Goal: Task Accomplishment & Management: Manage account settings

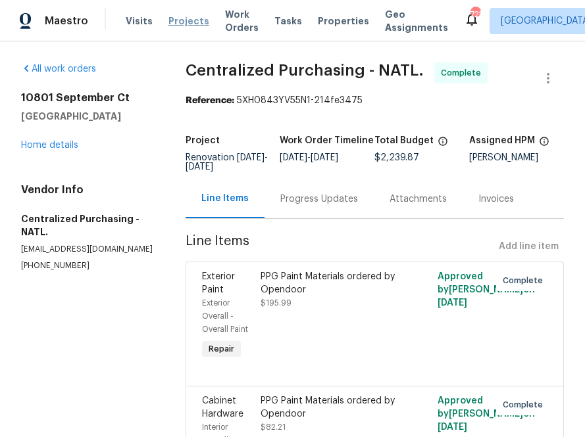
click at [183, 20] on span "Projects" at bounding box center [188, 20] width 41 height 13
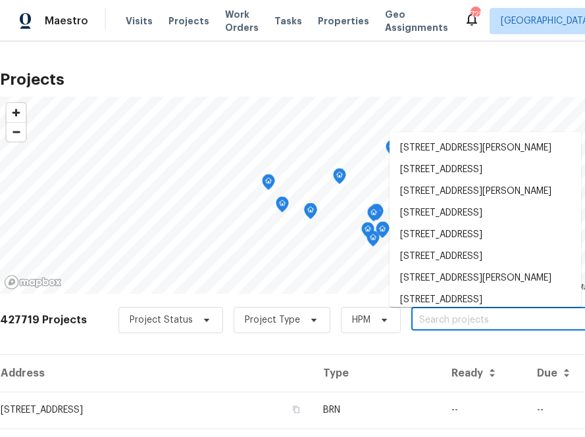
click at [437, 328] on input "text" at bounding box center [486, 321] width 151 height 20
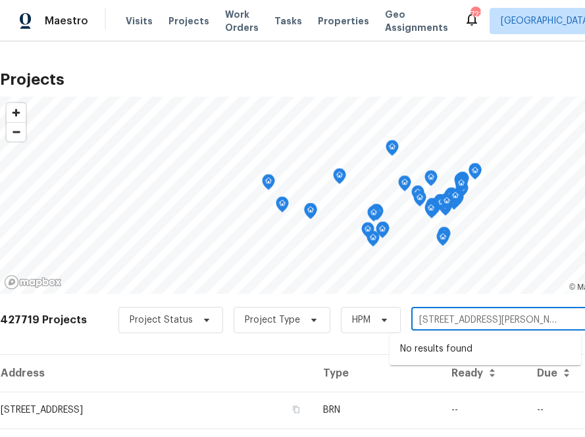
click at [447, 320] on input "[STREET_ADDRESS][PERSON_NAME]" at bounding box center [486, 321] width 151 height 20
type input "6800 [PERSON_NAME] dr"
click at [503, 322] on input "6800 [PERSON_NAME] dr" at bounding box center [486, 321] width 151 height 20
click at [468, 351] on li "[STREET_ADDRESS][PERSON_NAME]" at bounding box center [484, 350] width 191 height 22
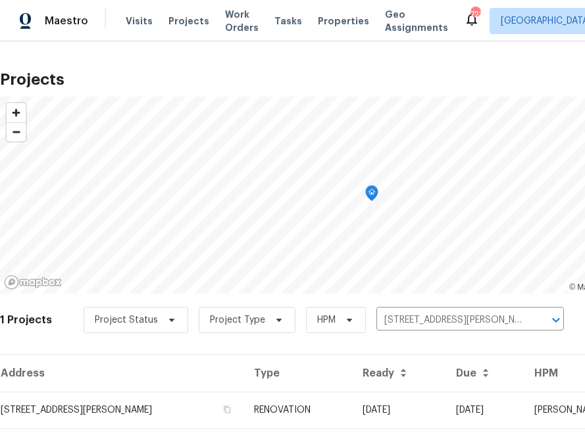
scroll to position [34, 0]
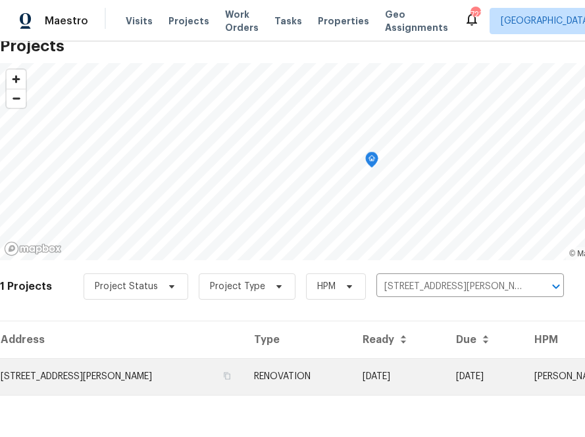
click at [153, 366] on td "[STREET_ADDRESS][PERSON_NAME]" at bounding box center [121, 377] width 243 height 37
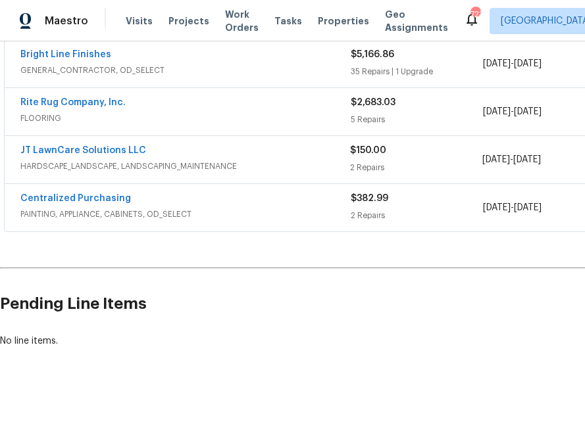
scroll to position [254, 159]
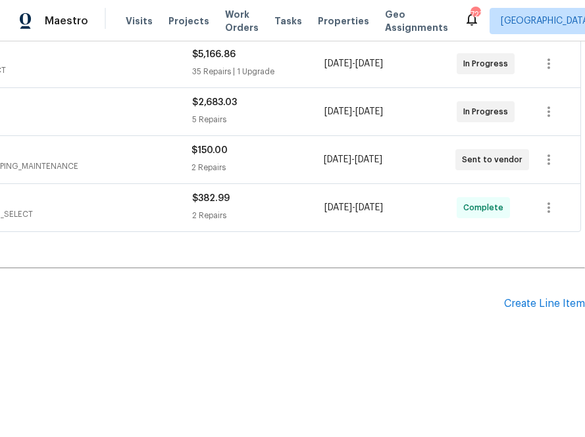
click at [556, 296] on div "Pending Line Items Create Line Item" at bounding box center [212, 304] width 743 height 61
click at [555, 298] on div "Create Line Item" at bounding box center [544, 304] width 81 height 12
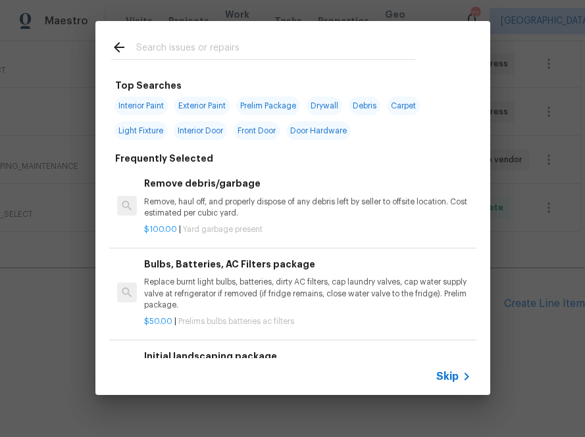
click at [328, 62] on div at bounding box center [263, 47] width 336 height 52
click at [328, 58] on input "text" at bounding box center [275, 49] width 279 height 20
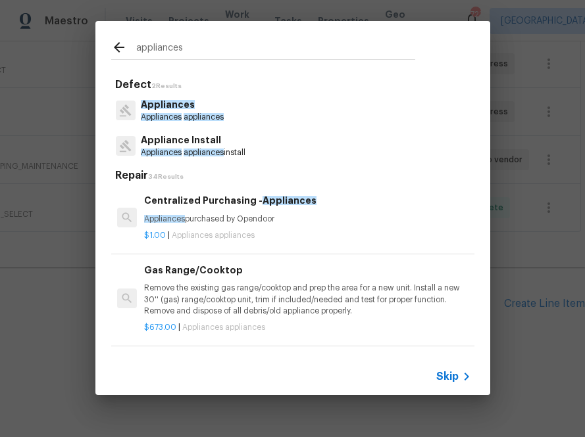
type input "appliances"
click at [174, 199] on h6 "Centralized Purchasing - Appliances" at bounding box center [307, 200] width 326 height 14
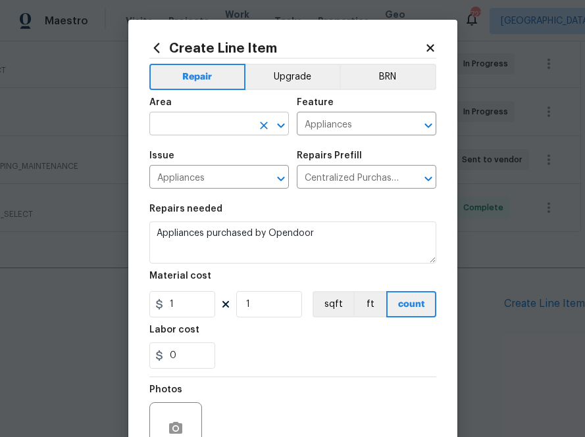
click at [202, 132] on input "text" at bounding box center [200, 125] width 103 height 20
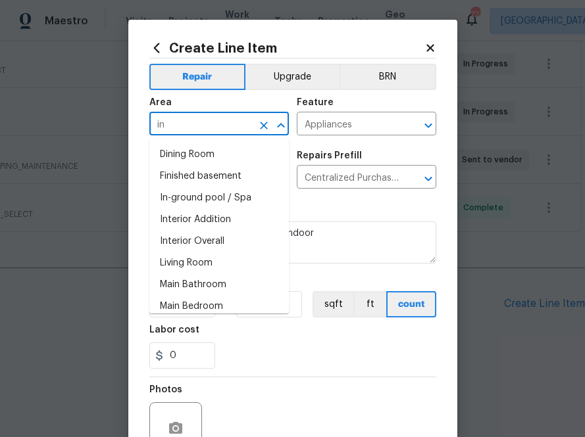
type input "i"
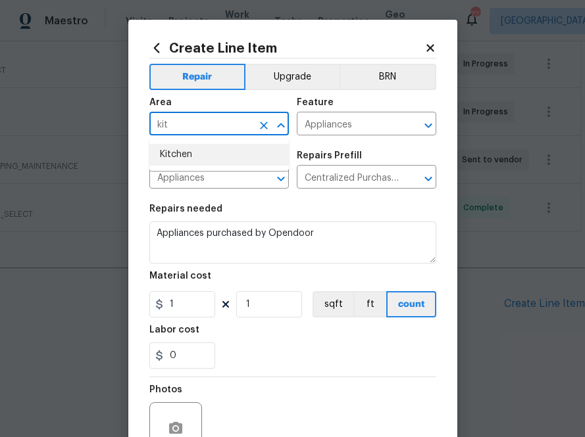
click at [186, 155] on li "Kitchen" at bounding box center [218, 155] width 139 height 22
type input "Kitchen"
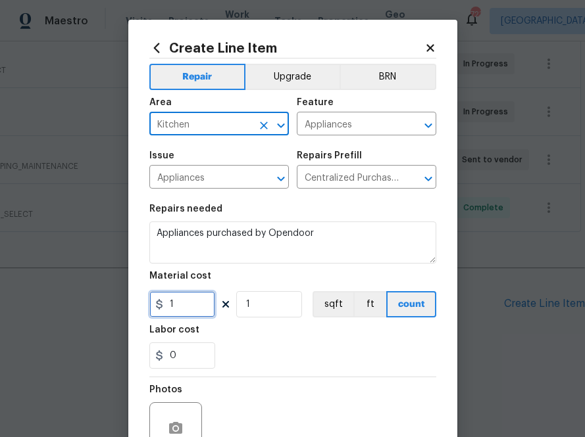
click at [188, 303] on input "1" at bounding box center [182, 304] width 66 height 26
paste input "465.40"
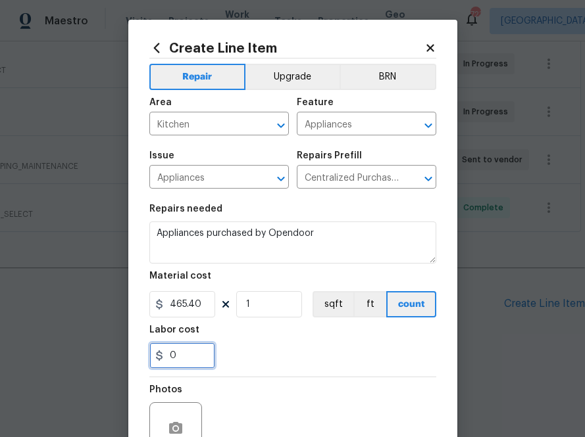
type input "465.4"
click at [193, 362] on input "0" at bounding box center [182, 356] width 66 height 26
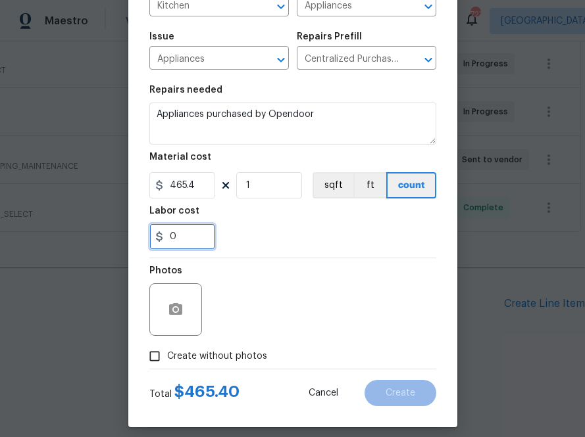
scroll to position [130, 0]
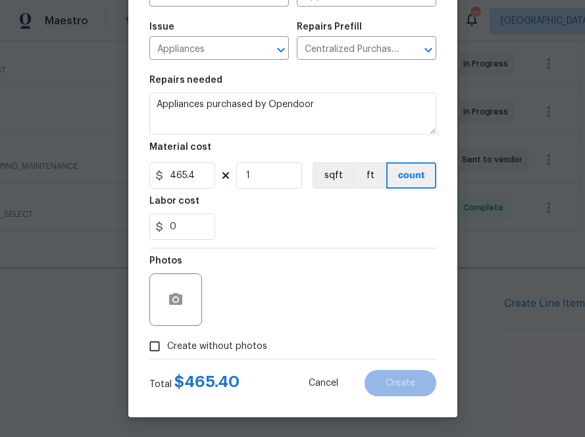
click at [214, 348] on span "Create without photos" at bounding box center [217, 347] width 100 height 14
click at [167, 348] on input "Create without photos" at bounding box center [154, 346] width 25 height 25
checkbox input "true"
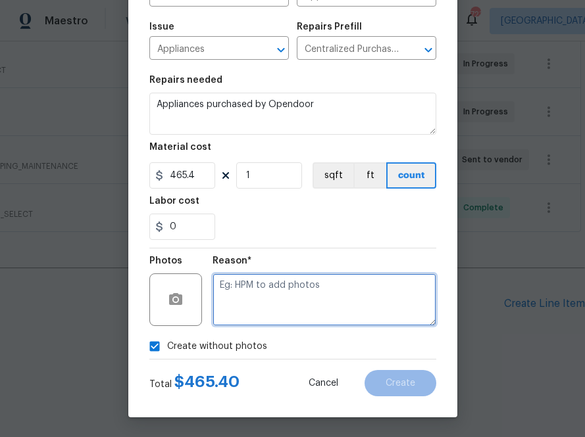
click at [247, 315] on textarea at bounding box center [324, 300] width 224 height 53
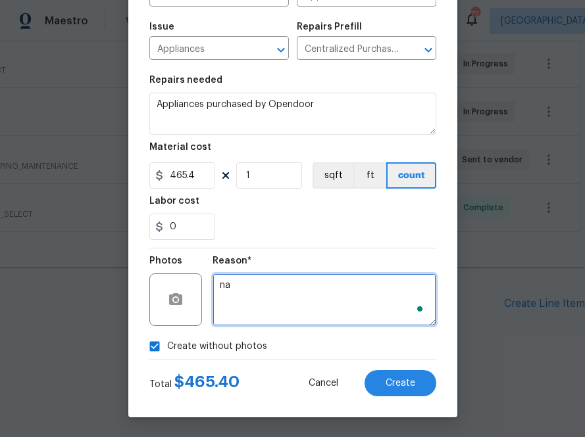
type textarea "na"
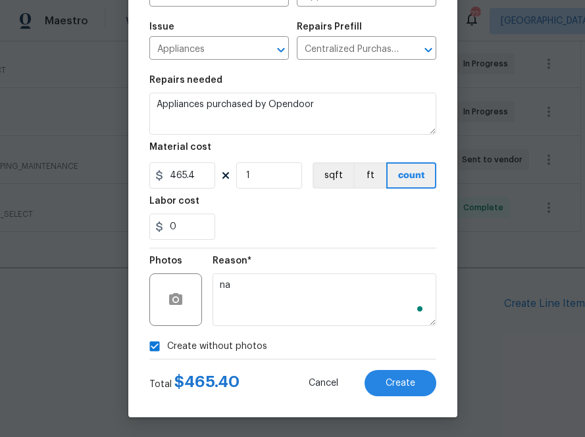
click at [387, 355] on div "Create without photos" at bounding box center [292, 346] width 287 height 25
click at [387, 384] on span "Create" at bounding box center [401, 384] width 30 height 10
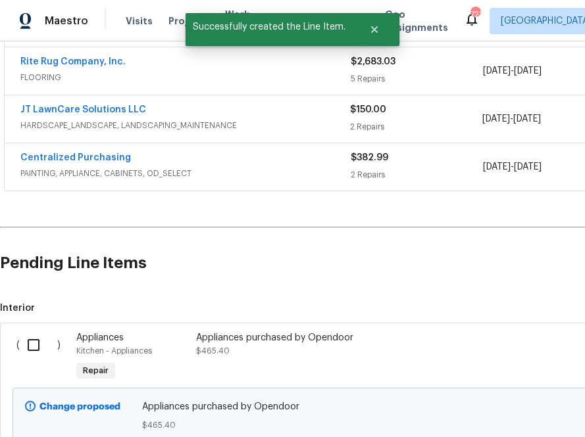
scroll to position [404, 0]
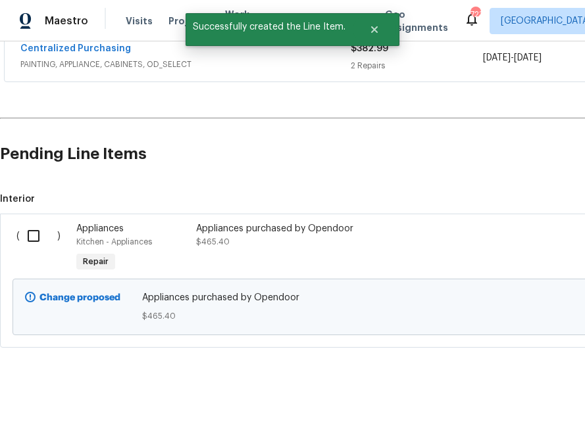
click at [41, 239] on input "checkbox" at bounding box center [38, 236] width 37 height 28
checkbox input "true"
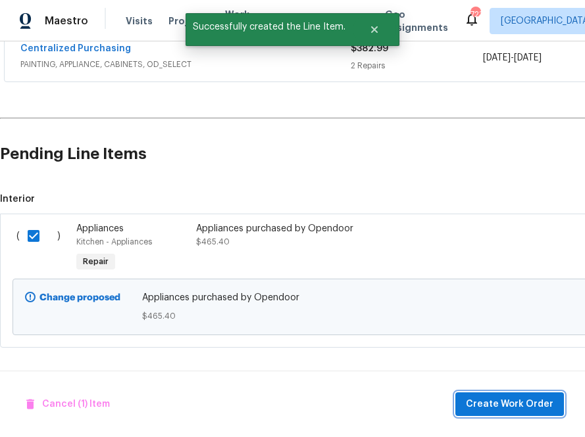
click at [490, 411] on span "Create Work Order" at bounding box center [509, 405] width 87 height 16
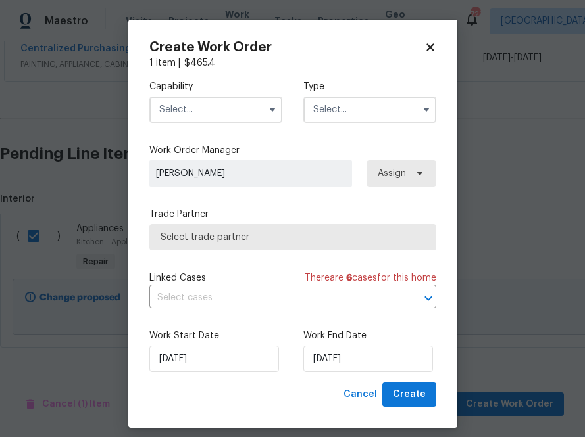
click at [215, 109] on input "text" at bounding box center [215, 110] width 133 height 26
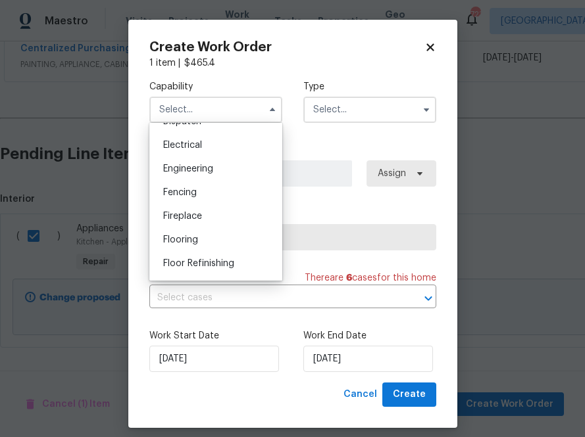
scroll to position [0, 0]
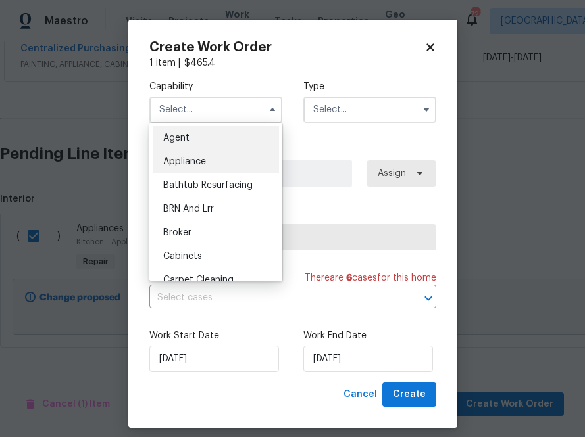
click at [207, 158] on div "Appliance" at bounding box center [216, 162] width 126 height 24
type input "Appliance"
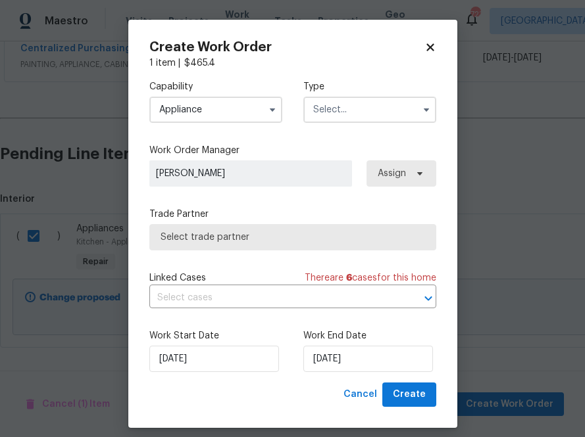
click at [374, 101] on input "text" at bounding box center [369, 110] width 133 height 26
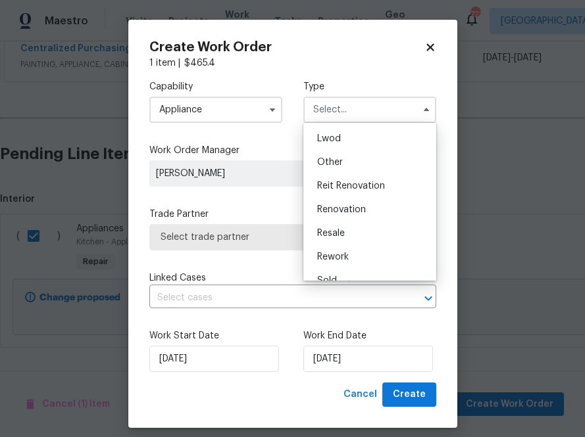
scroll to position [146, 0]
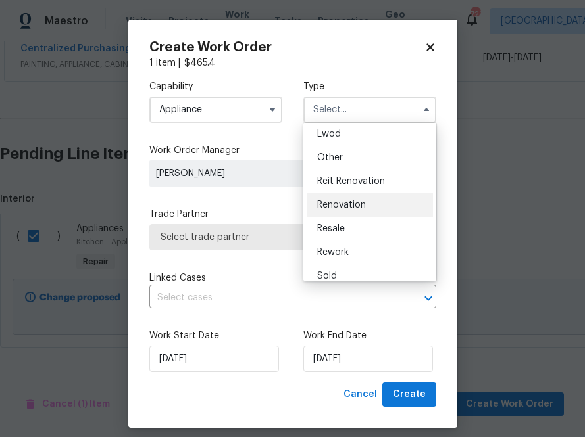
click at [336, 207] on span "Renovation" at bounding box center [341, 205] width 49 height 9
type input "Renovation"
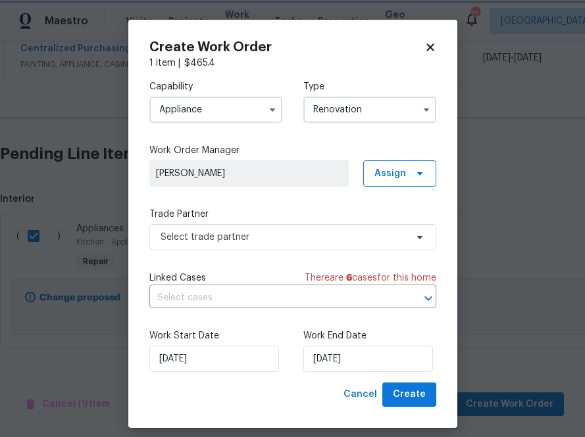
scroll to position [0, 0]
click at [359, 172] on div "[PERSON_NAME] Assign" at bounding box center [292, 174] width 287 height 26
click at [383, 177] on span "Assign" at bounding box center [390, 173] width 32 height 13
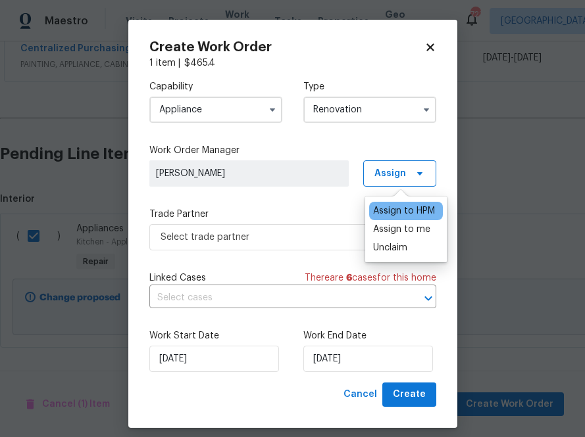
click at [366, 237] on div "Assign to HPM Assign to me Unclaim" at bounding box center [406, 230] width 82 height 66
click at [374, 234] on div "Assign to me" at bounding box center [401, 229] width 57 height 13
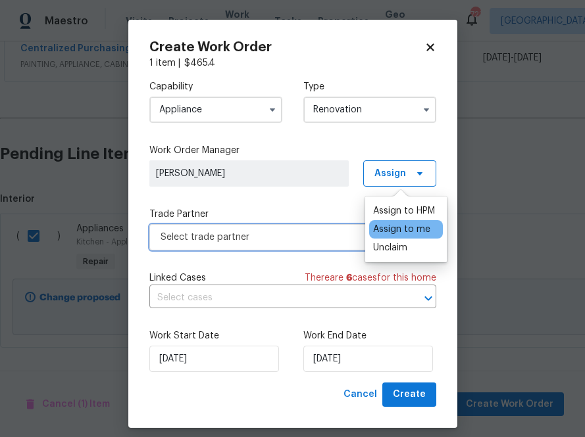
click at [306, 248] on span "Select trade partner" at bounding box center [292, 237] width 287 height 26
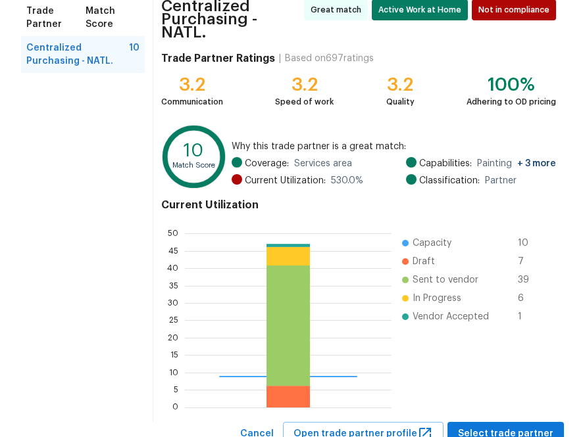
scroll to position [146, 0]
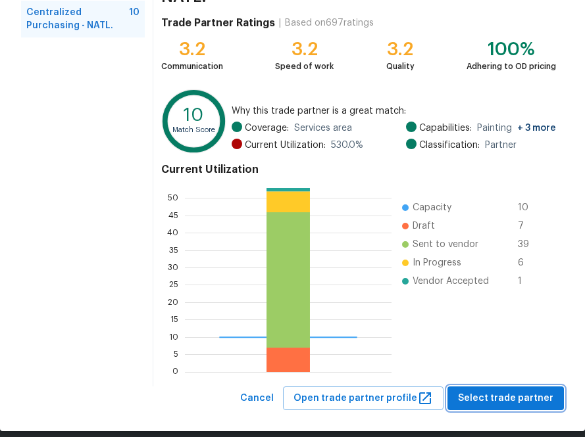
click at [510, 391] on span "Select trade partner" at bounding box center [505, 399] width 95 height 16
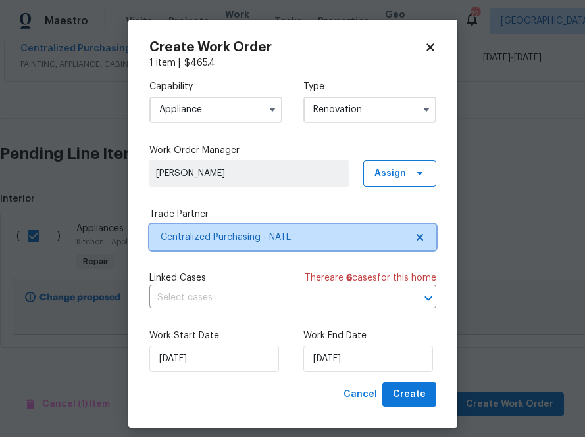
scroll to position [0, 0]
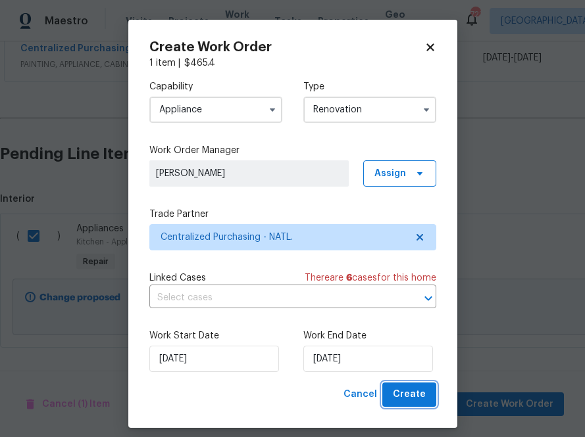
click at [413, 388] on span "Create" at bounding box center [409, 395] width 33 height 16
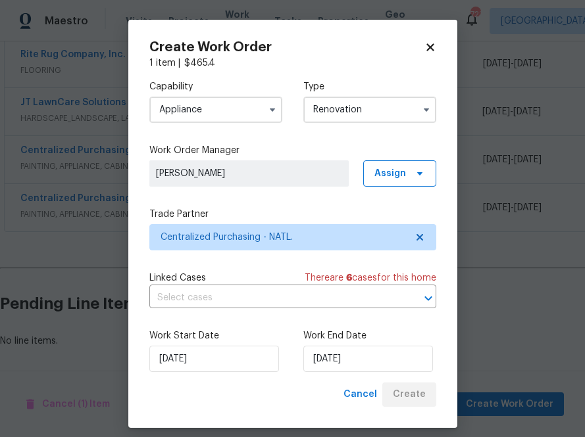
scroll to position [302, 0]
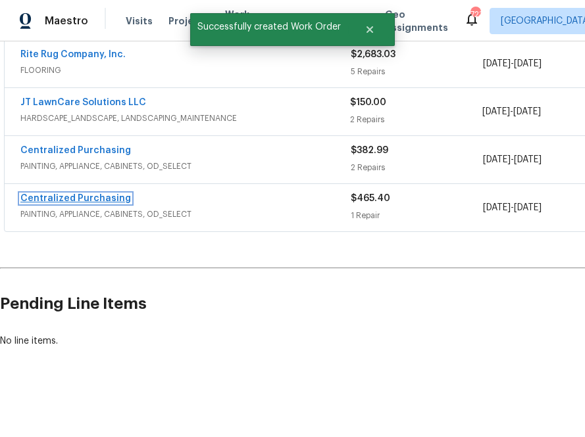
click at [115, 198] on link "Centralized Purchasing" at bounding box center [75, 198] width 111 height 9
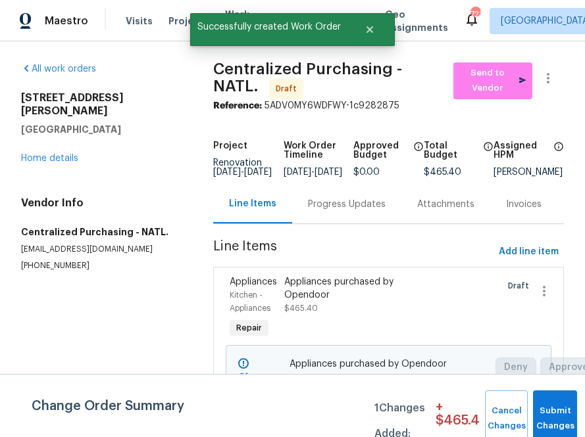
click at [488, 103] on div "Reference: 5ADV0MY6WDFWY-1c9282875" at bounding box center [388, 105] width 351 height 13
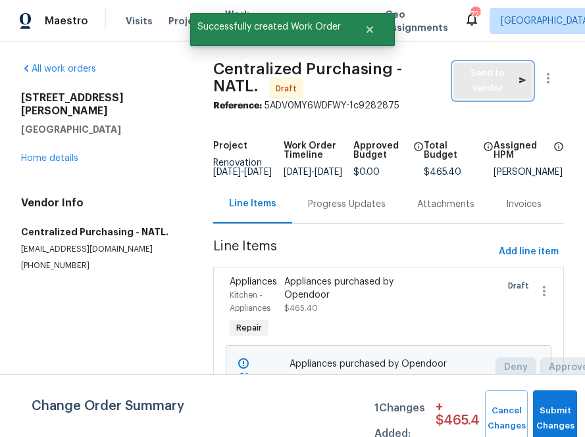
click at [486, 90] on span "Send to Vendor" at bounding box center [493, 81] width 66 height 30
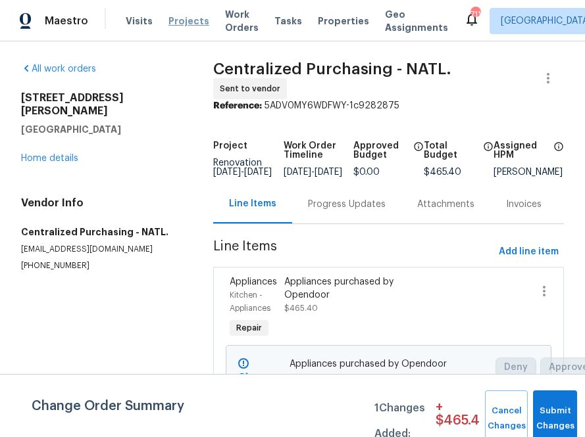
click at [168, 27] on span "Projects" at bounding box center [188, 20] width 41 height 13
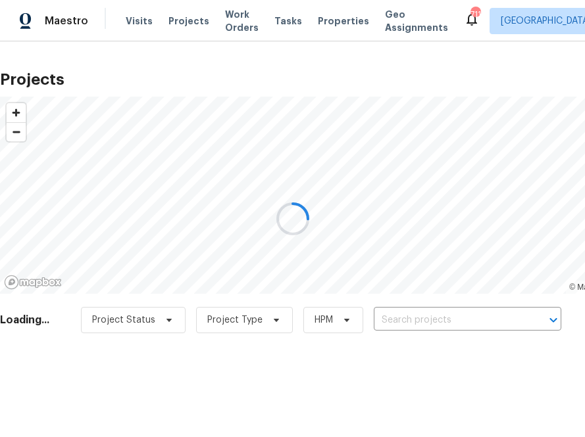
click at [412, 320] on div at bounding box center [292, 218] width 585 height 437
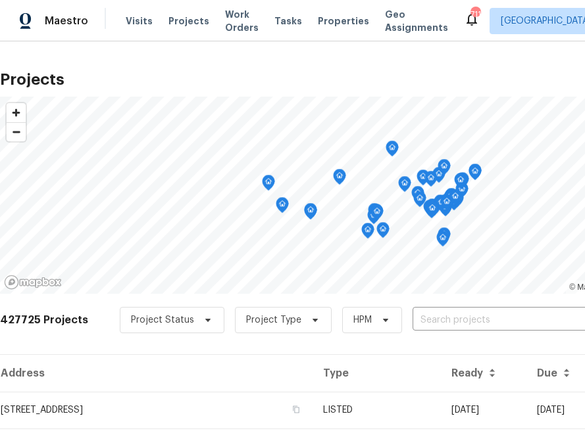
click at [412, 320] on input "text" at bounding box center [487, 321] width 151 height 20
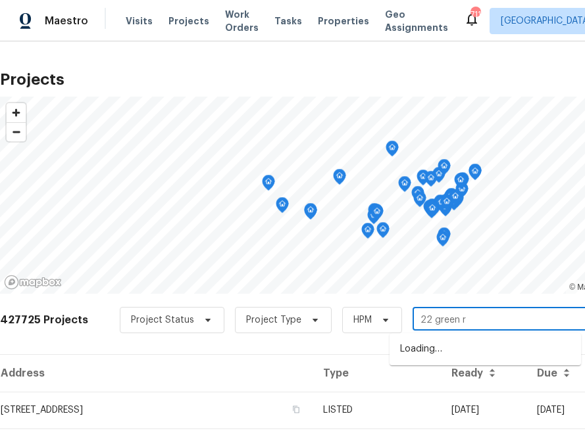
type input "[STREET_ADDRESS]"
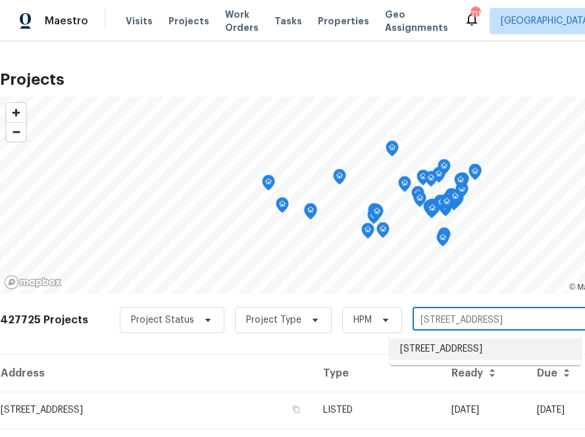
click at [430, 351] on li "[STREET_ADDRESS]" at bounding box center [484, 350] width 191 height 22
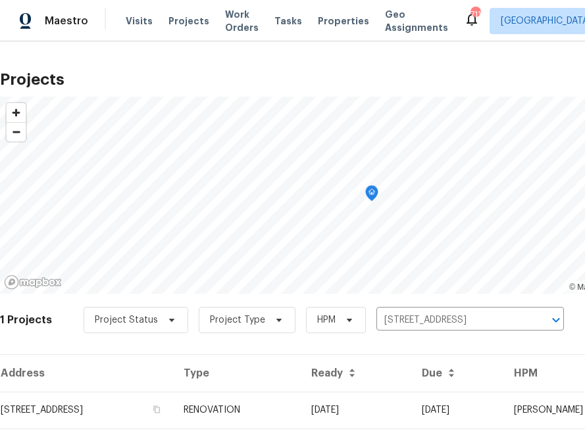
scroll to position [34, 0]
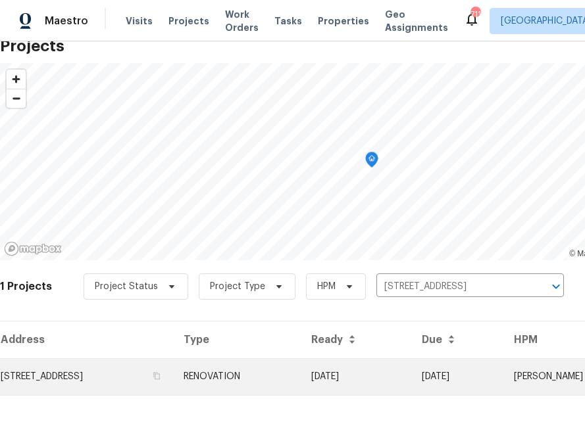
click at [134, 370] on td "[STREET_ADDRESS]" at bounding box center [86, 377] width 173 height 37
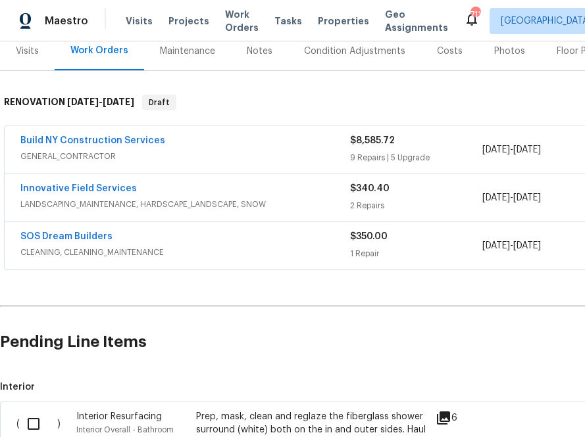
scroll to position [168, 159]
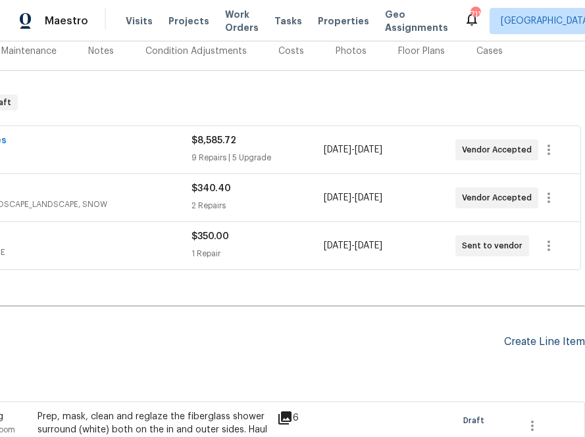
click at [540, 341] on div "Create Line Item" at bounding box center [544, 342] width 81 height 12
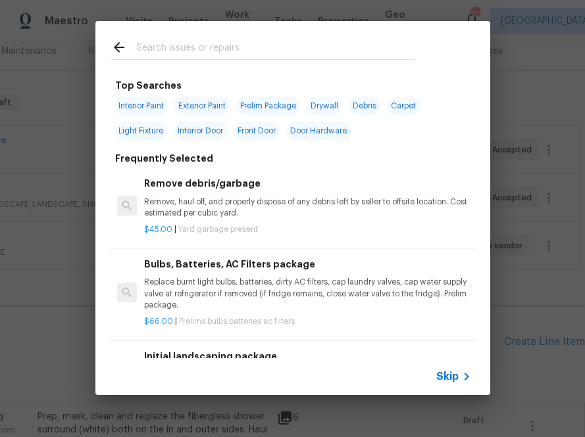
click at [374, 54] on input "text" at bounding box center [275, 49] width 279 height 20
type input "p"
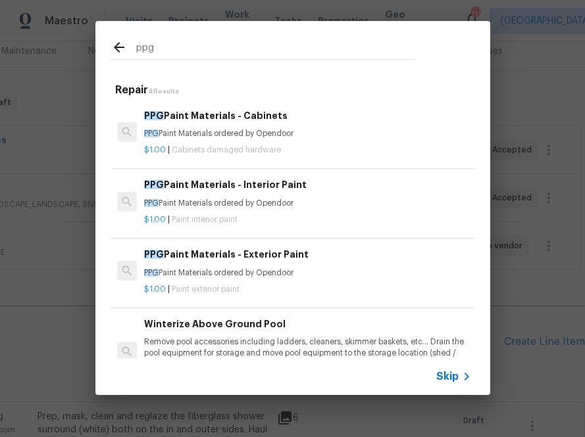
type input "ppg"
click at [204, 195] on div "PPG Paint Materials - Interior Paint PPG Paint Materials ordered by Opendoor" at bounding box center [307, 194] width 326 height 32
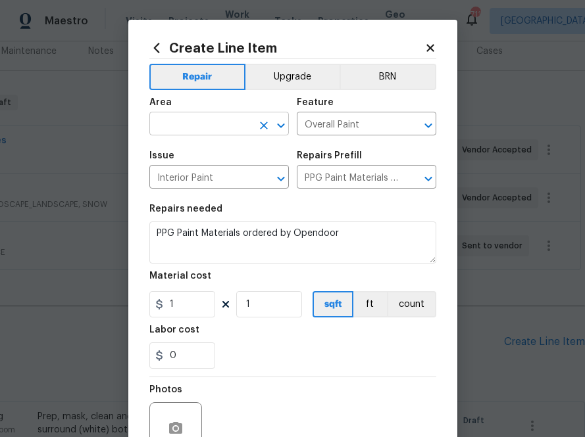
click at [203, 118] on input "text" at bounding box center [200, 125] width 103 height 20
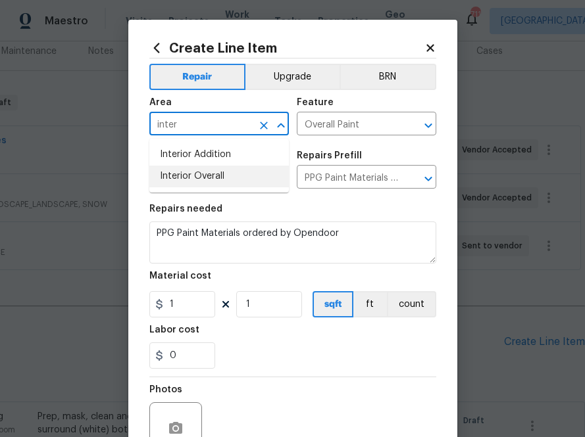
click at [186, 181] on li "Interior Overall" at bounding box center [218, 177] width 139 height 22
type input "Interior Overall"
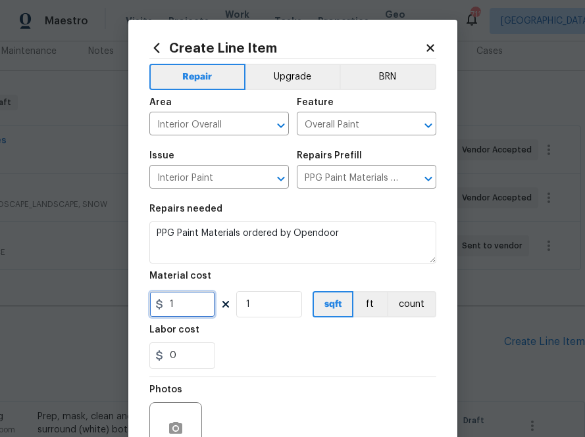
click at [183, 301] on input "1" at bounding box center [182, 304] width 66 height 26
paste input "text"
click at [184, 290] on figure "Material cost 1 1 sqft ft count" at bounding box center [292, 295] width 287 height 46
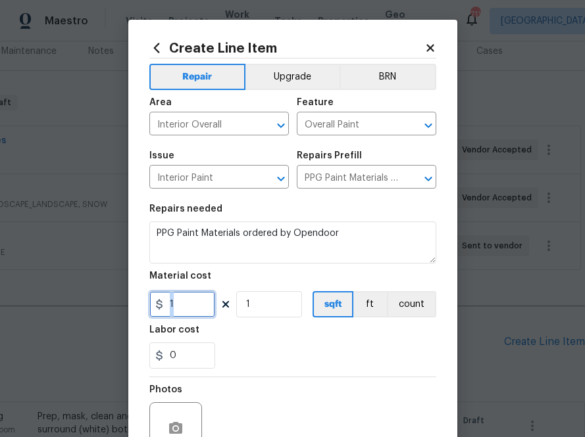
click at [184, 305] on input "1" at bounding box center [182, 304] width 66 height 26
paste input "208.29"
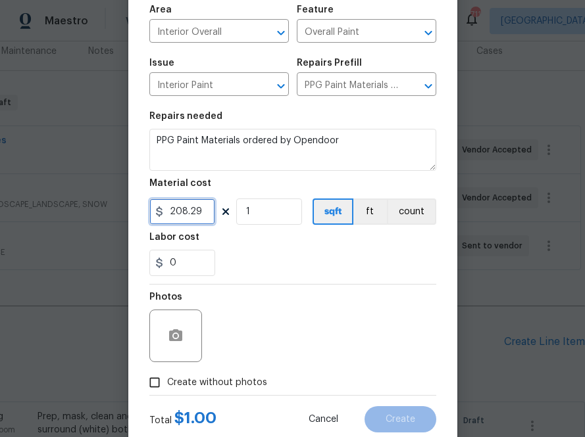
scroll to position [130, 0]
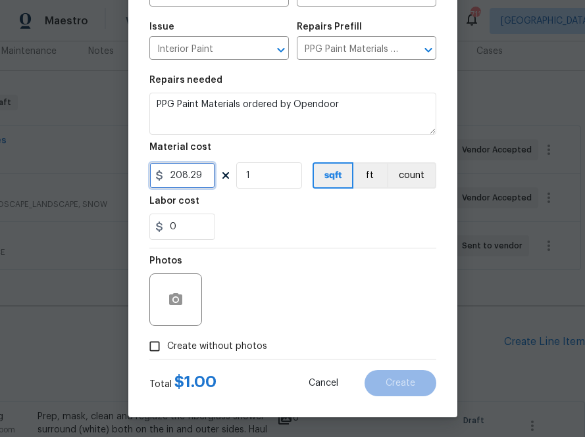
type input "208.29"
click at [234, 341] on span "Create without photos" at bounding box center [217, 347] width 100 height 14
click at [167, 341] on input "Create without photos" at bounding box center [154, 346] width 25 height 25
checkbox input "true"
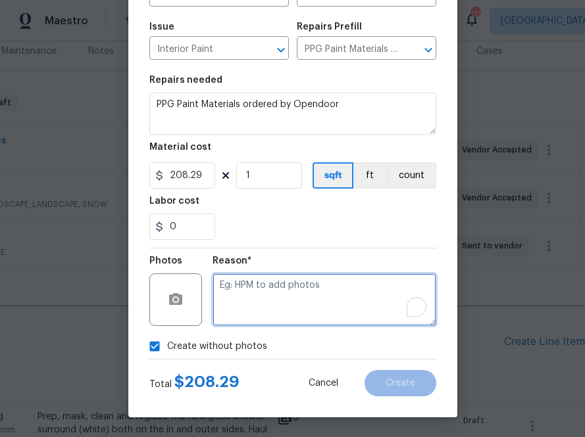
click at [259, 315] on textarea "To enrich screen reader interactions, please activate Accessibility in Grammarl…" at bounding box center [324, 300] width 224 height 53
type textarea "n a"
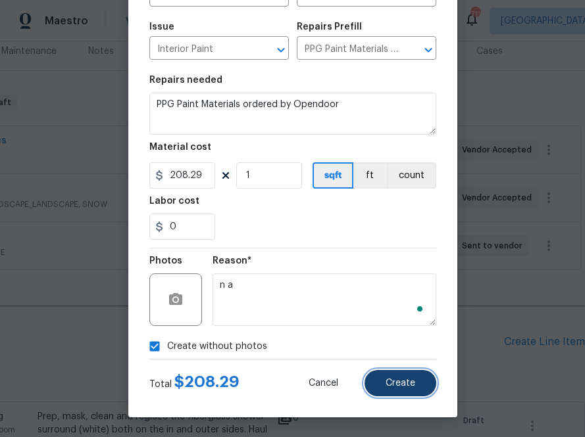
click at [397, 379] on span "Create" at bounding box center [401, 384] width 30 height 10
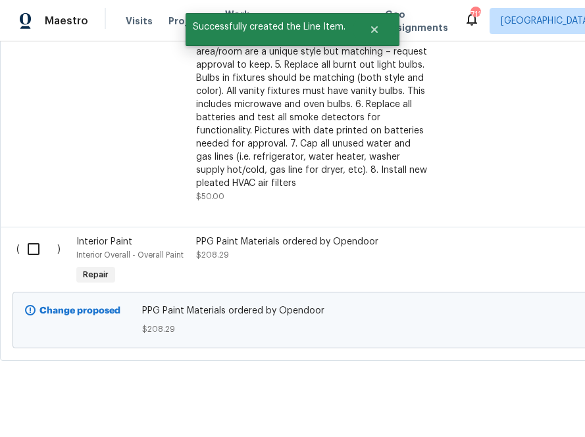
scroll to position [818, 0]
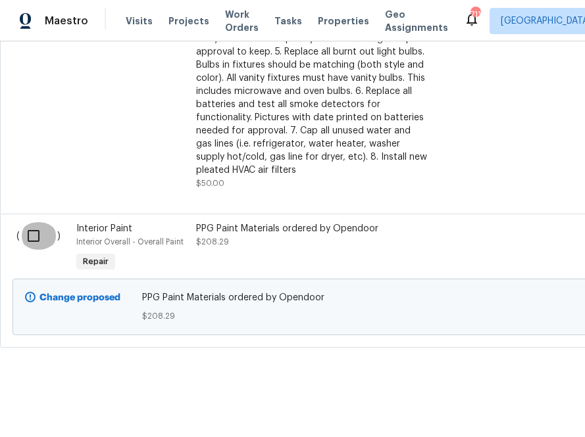
click at [29, 224] on input "checkbox" at bounding box center [38, 236] width 37 height 28
checkbox input "true"
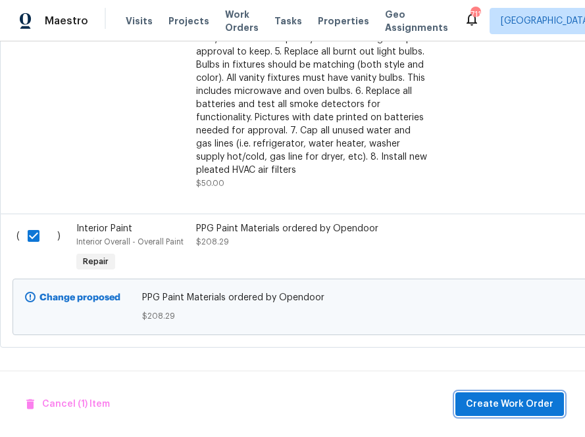
click at [502, 408] on span "Create Work Order" at bounding box center [509, 405] width 87 height 16
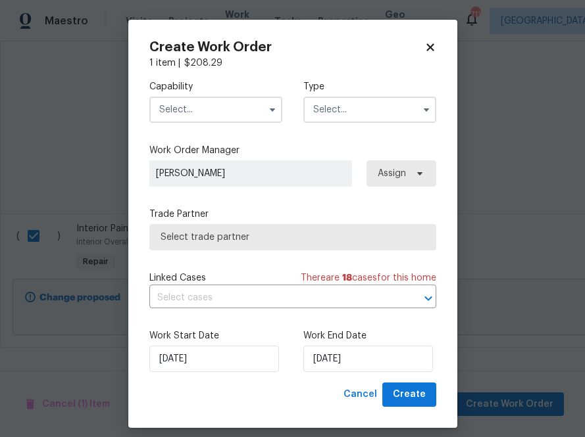
click at [251, 92] on label "Capability" at bounding box center [215, 86] width 133 height 13
click at [251, 101] on input "text" at bounding box center [215, 110] width 133 height 26
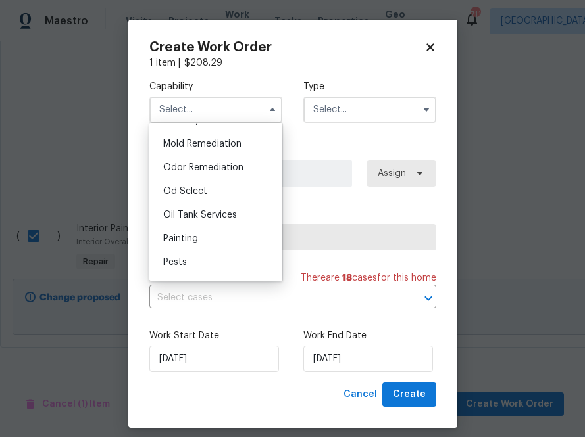
scroll to position [1008, 0]
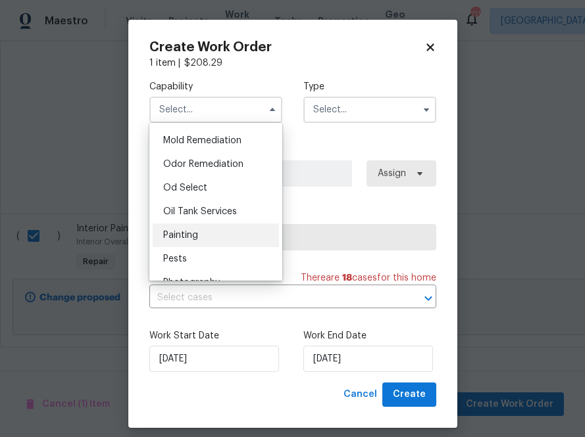
click at [214, 232] on div "Painting" at bounding box center [216, 236] width 126 height 24
type input "Painting"
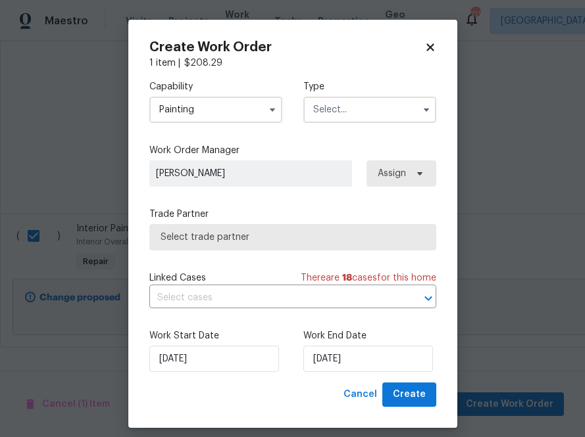
click at [343, 141] on div "Capability Painting Agent Appliance Bathtub Resurfacing BRN And Lrr Broker Cabi…" at bounding box center [292, 226] width 287 height 313
click at [344, 102] on input "text" at bounding box center [369, 110] width 133 height 26
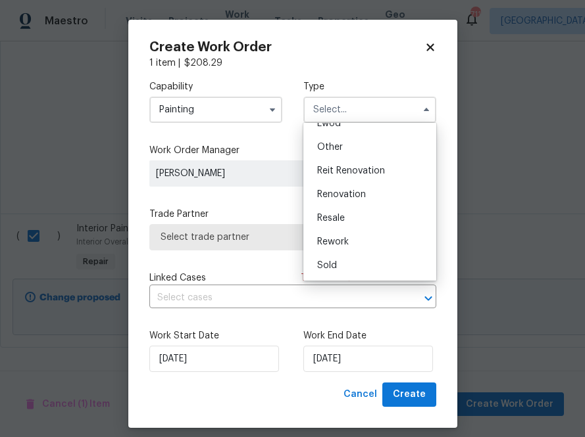
scroll to position [8, 0]
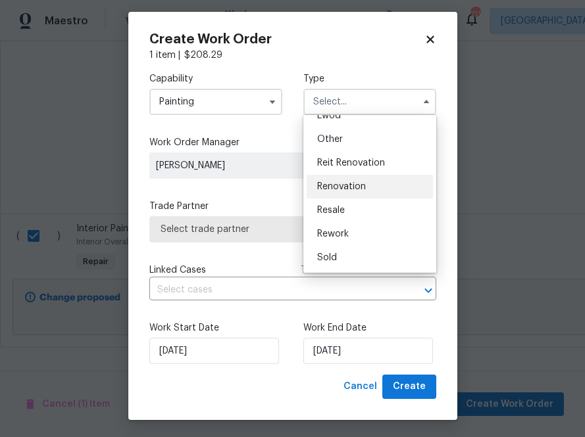
click at [354, 191] on div "Renovation" at bounding box center [370, 187] width 126 height 24
type input "Renovation"
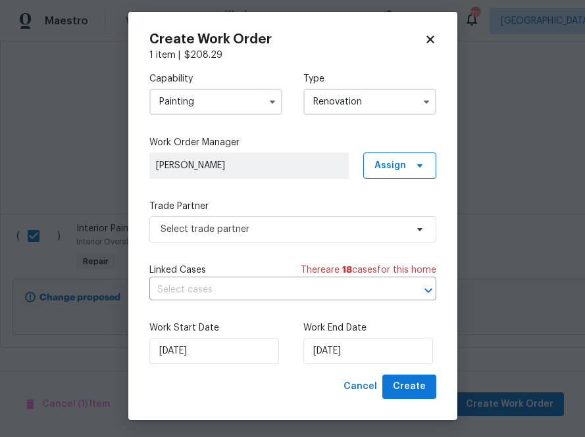
scroll to position [0, 0]
click at [392, 161] on span "Assign" at bounding box center [390, 165] width 32 height 13
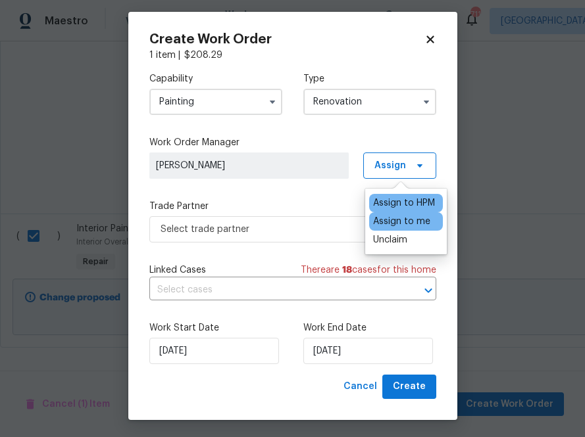
click at [395, 217] on div "Assign to me" at bounding box center [401, 221] width 57 height 13
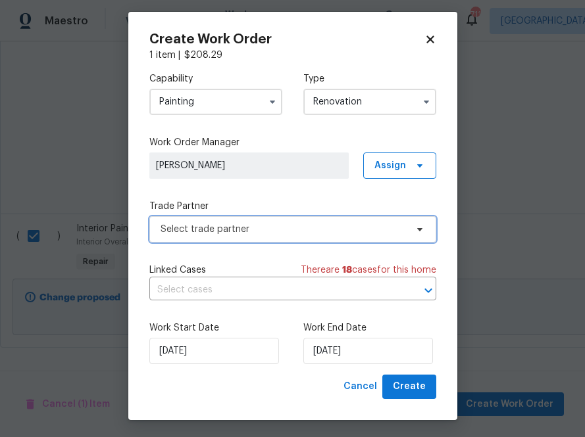
click at [307, 228] on span "Select trade partner" at bounding box center [283, 229] width 245 height 13
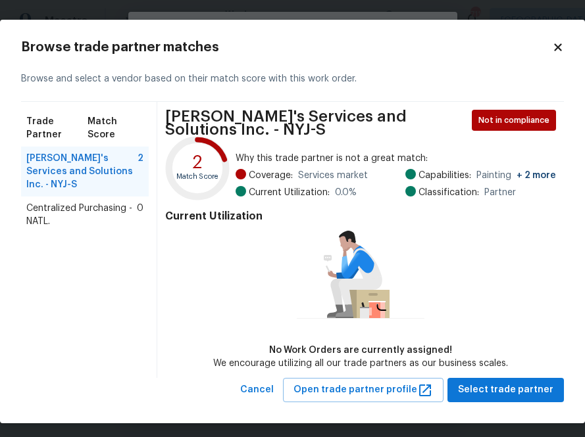
click at [82, 202] on span "Centralized Purchasing - NATL." at bounding box center [81, 215] width 111 height 26
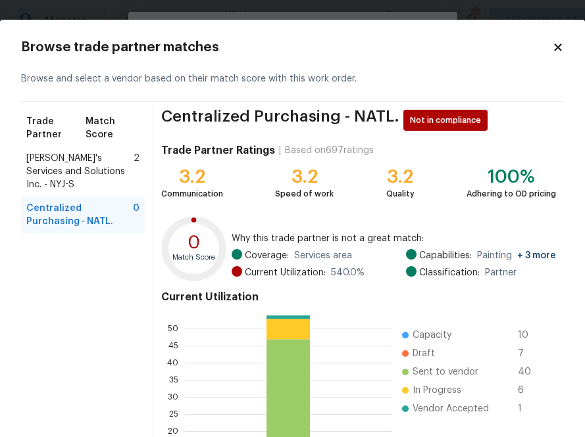
scroll to position [141, 0]
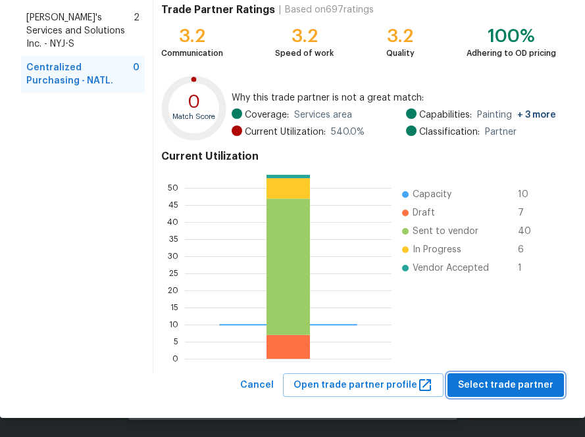
click at [493, 388] on span "Select trade partner" at bounding box center [505, 386] width 95 height 16
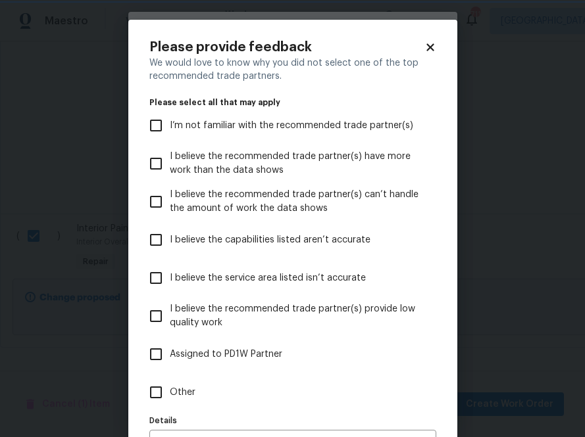
scroll to position [0, 0]
click at [179, 386] on span "Other" at bounding box center [183, 393] width 26 height 14
click at [170, 386] on input "Other" at bounding box center [156, 393] width 28 height 28
checkbox input "true"
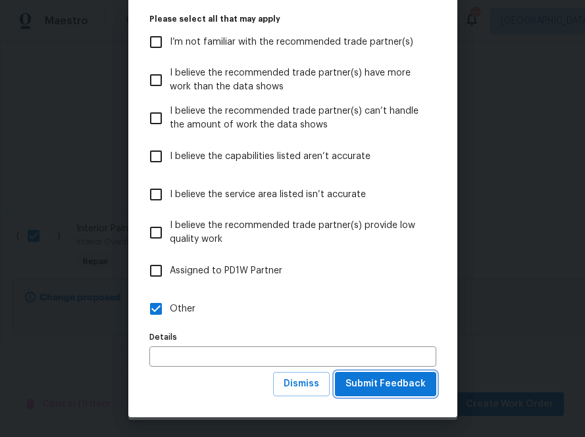
click at [367, 380] on span "Submit Feedback" at bounding box center [385, 384] width 80 height 16
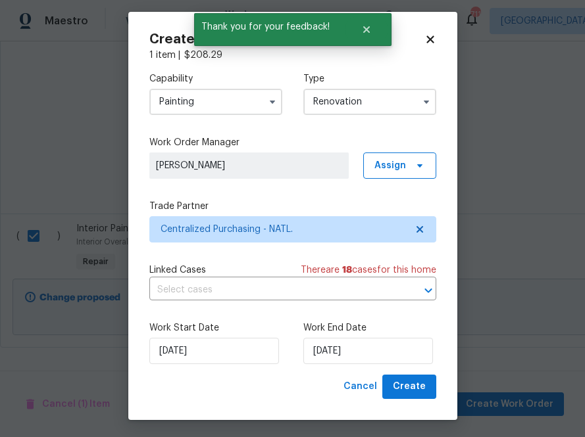
scroll to position [0, 0]
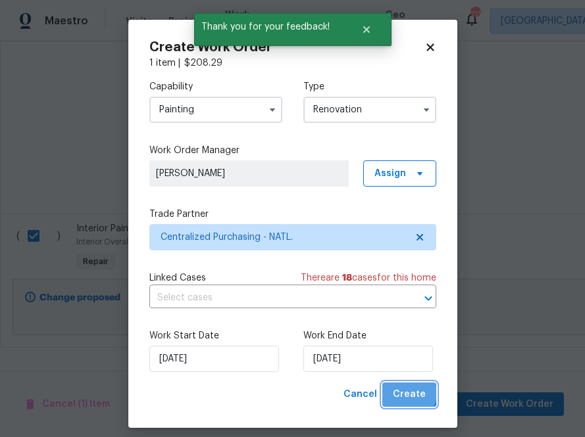
click at [407, 394] on span "Create" at bounding box center [409, 395] width 33 height 16
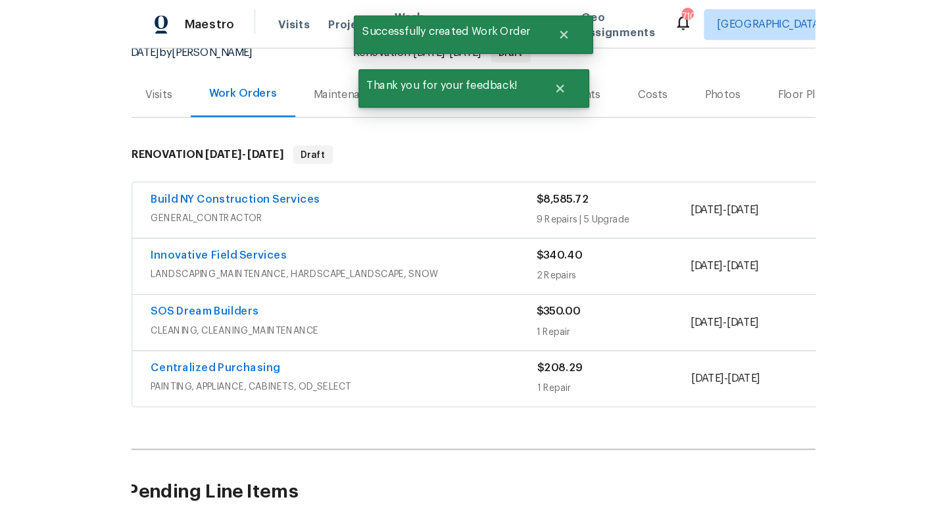
scroll to position [182, 4]
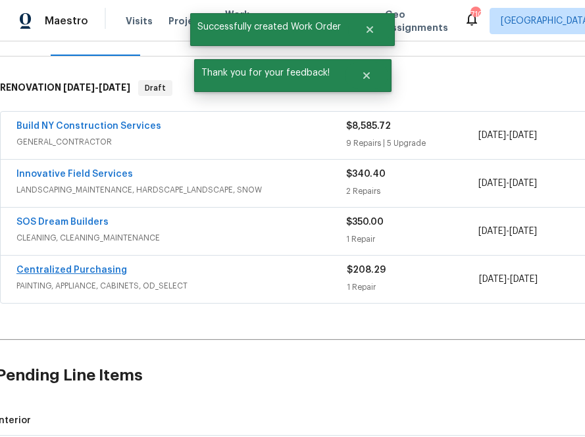
click at [110, 265] on span "Centralized Purchasing" at bounding box center [71, 270] width 111 height 13
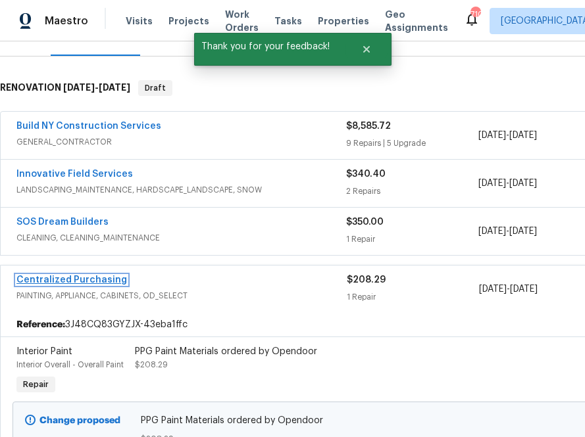
click at [105, 278] on link "Centralized Purchasing" at bounding box center [71, 280] width 111 height 9
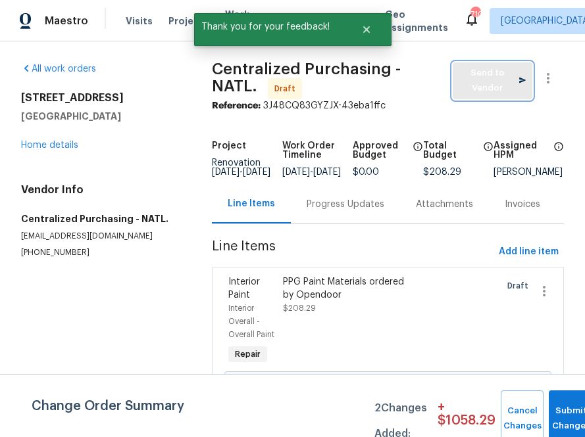
click at [462, 79] on span "Send to Vendor" at bounding box center [492, 81] width 66 height 30
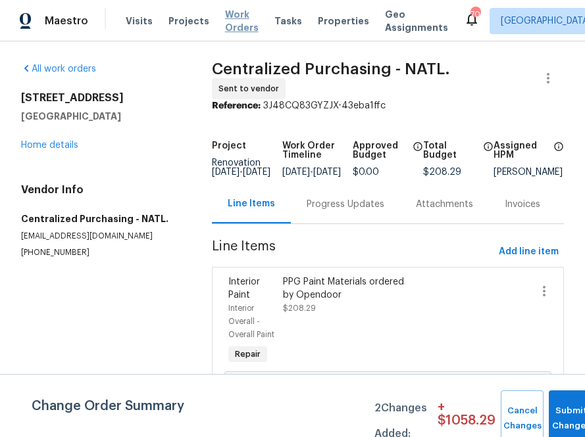
click at [225, 18] on span "Work Orders" at bounding box center [242, 21] width 34 height 26
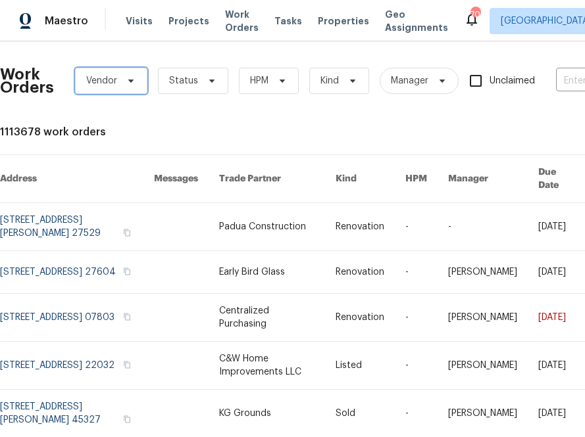
click at [135, 81] on icon at bounding box center [131, 81] width 11 height 11
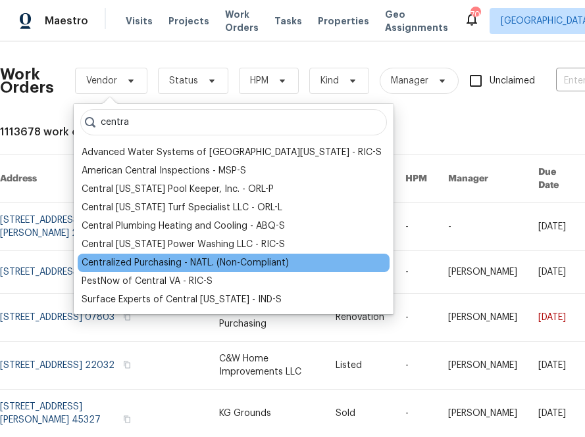
type input "centra"
click at [136, 267] on div "Centralized Purchasing - NATL. (Non-Compliant)" at bounding box center [185, 263] width 207 height 13
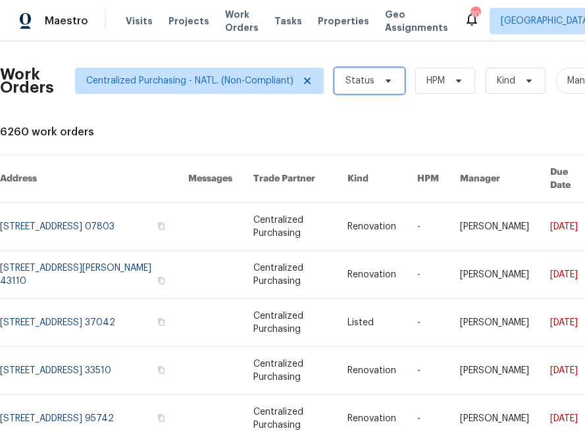
click at [348, 87] on span "Status" at bounding box center [359, 80] width 29 height 13
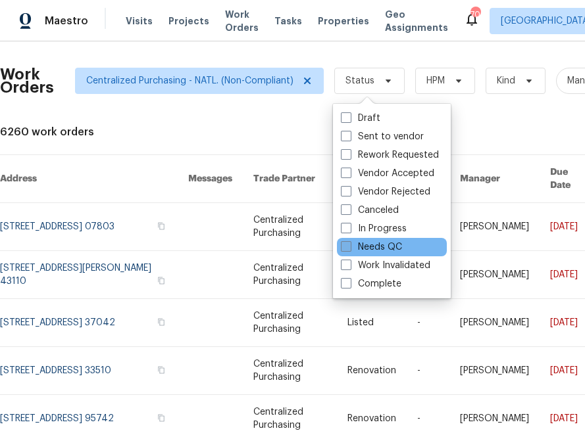
click at [370, 249] on label "Needs QC" at bounding box center [371, 247] width 61 height 13
click at [349, 249] on input "Needs QC" at bounding box center [345, 245] width 9 height 9
checkbox input "true"
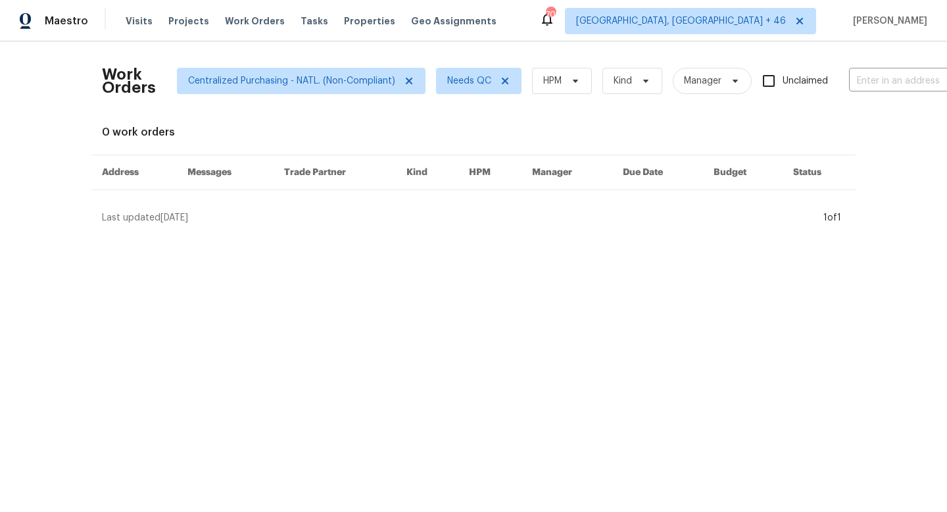
click at [174, 28] on div "Visits Projects Work Orders Tasks Properties Geo Assignments" at bounding box center [319, 21] width 387 height 26
